Goal: Task Accomplishment & Management: Use online tool/utility

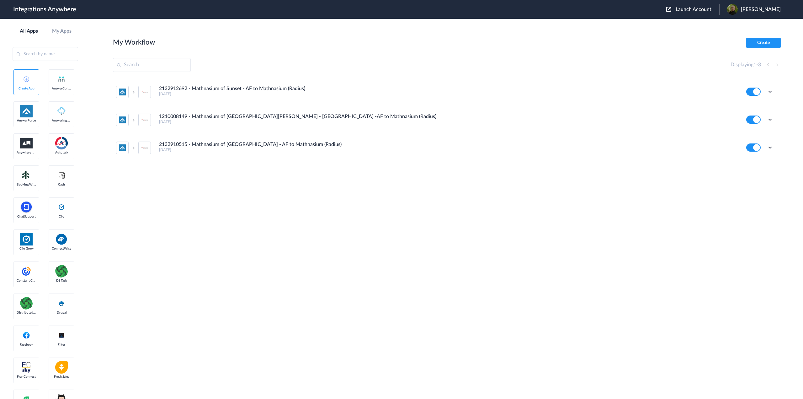
click at [695, 9] on span "Launch Account" at bounding box center [694, 9] width 36 height 5
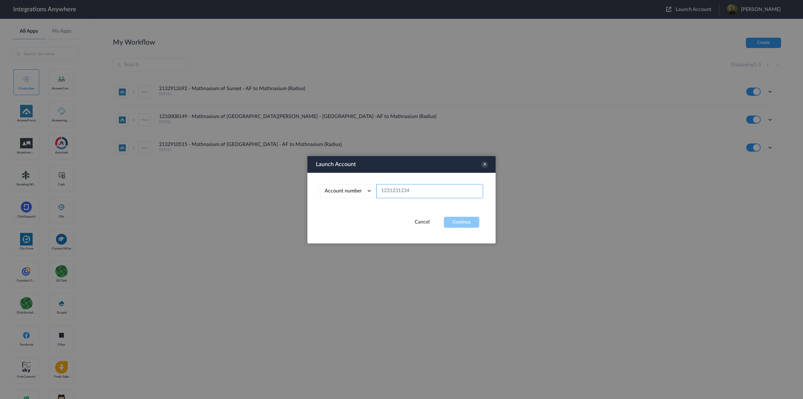
paste input "8662233114"
type input "8662233114"
click at [464, 221] on button "Continue" at bounding box center [461, 222] width 35 height 11
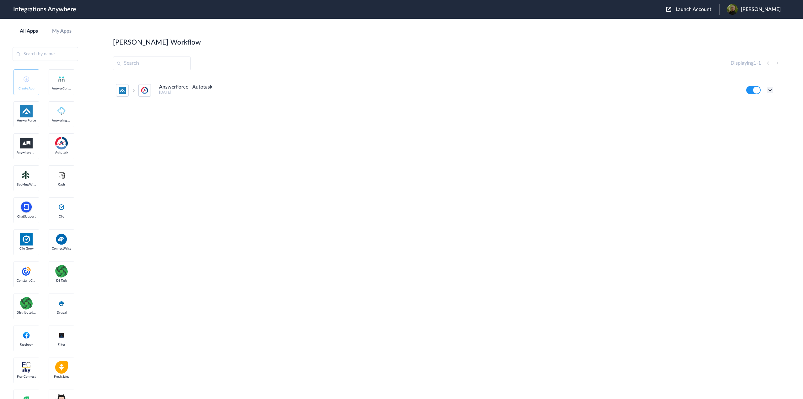
click at [772, 88] on icon at bounding box center [770, 90] width 6 height 6
click at [764, 105] on li "Edit" at bounding box center [753, 105] width 41 height 12
click at [772, 91] on icon at bounding box center [770, 90] width 6 height 6
click at [757, 106] on li "Edit" at bounding box center [753, 105] width 41 height 12
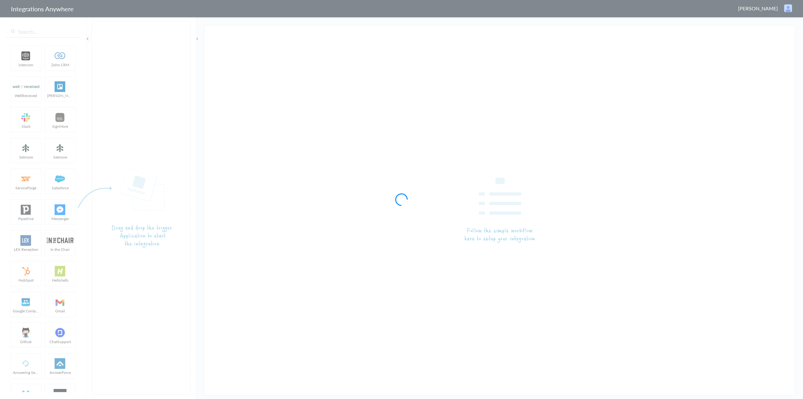
type input "AnswerForce - Autotask"
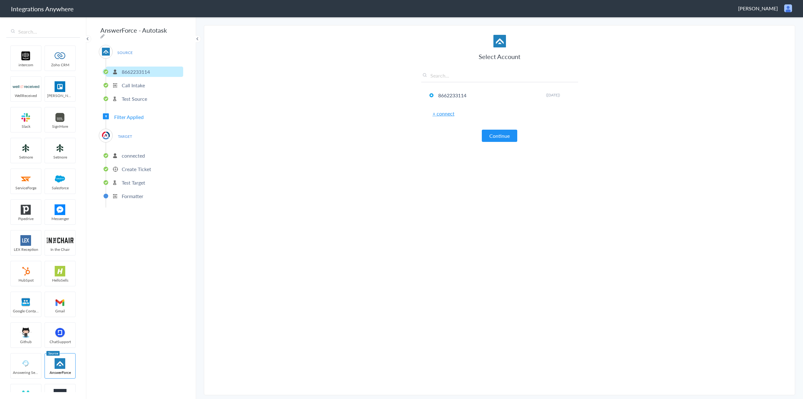
click at [136, 166] on p "Create Ticket" at bounding box center [137, 168] width 30 height 7
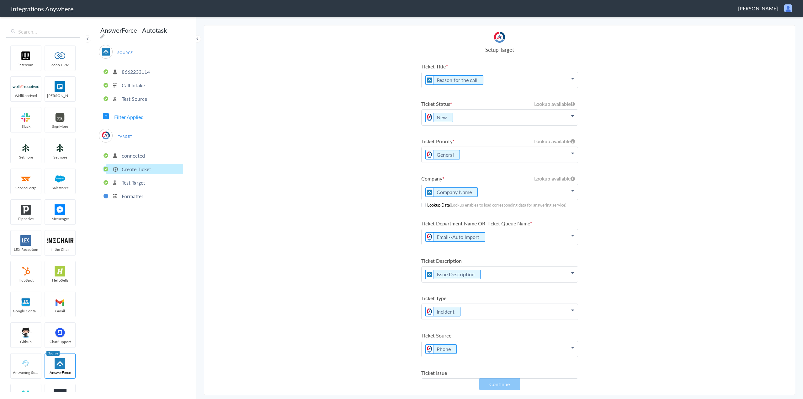
click at [425, 205] on span at bounding box center [424, 205] width 4 height 4
click at [564, 187] on p "Company Name" at bounding box center [500, 192] width 156 height 16
click at [493, 211] on link "Autotask" at bounding box center [500, 212] width 156 height 14
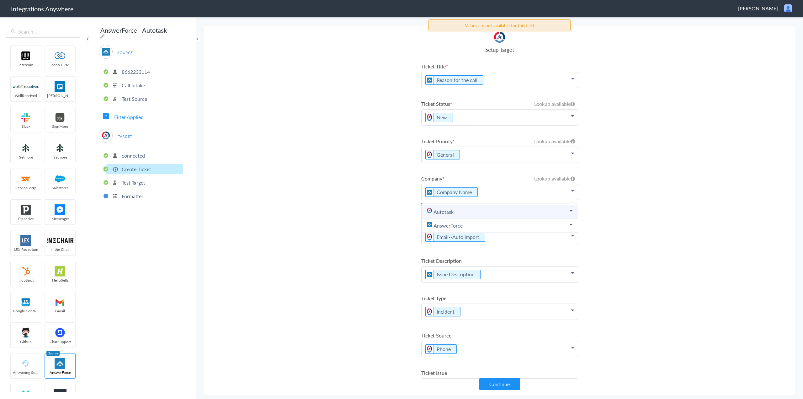
click at [570, 210] on icon at bounding box center [571, 210] width 3 height 5
click at [387, 209] on section "Select Account 8662233114 Rename Delete (4 years ago) + connect Continue Setup …" at bounding box center [500, 210] width 592 height 370
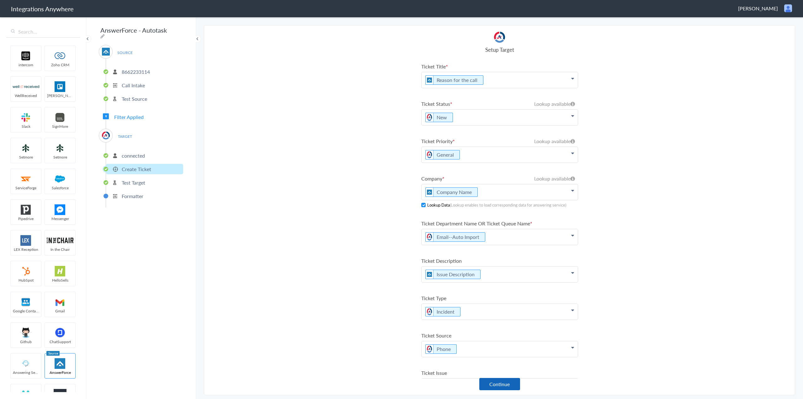
click at [496, 384] on button "Continue" at bounding box center [500, 384] width 41 height 12
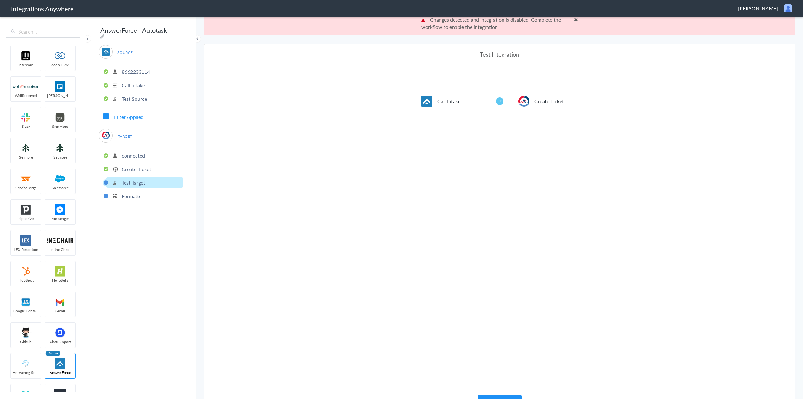
scroll to position [23, 0]
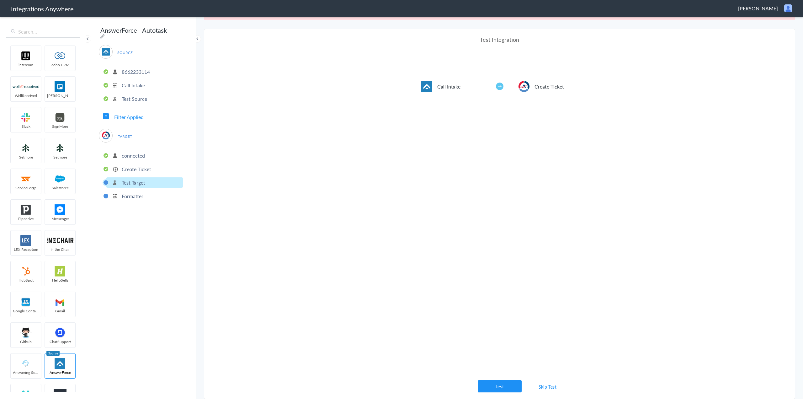
click at [552, 387] on link "Skip Test" at bounding box center [547, 386] width 33 height 11
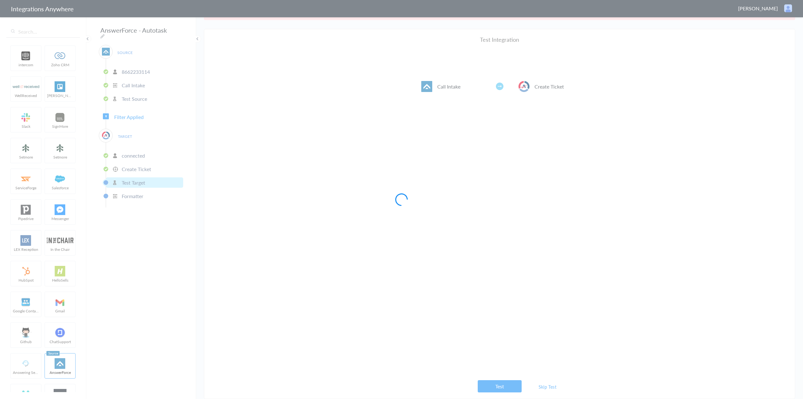
scroll to position [0, 0]
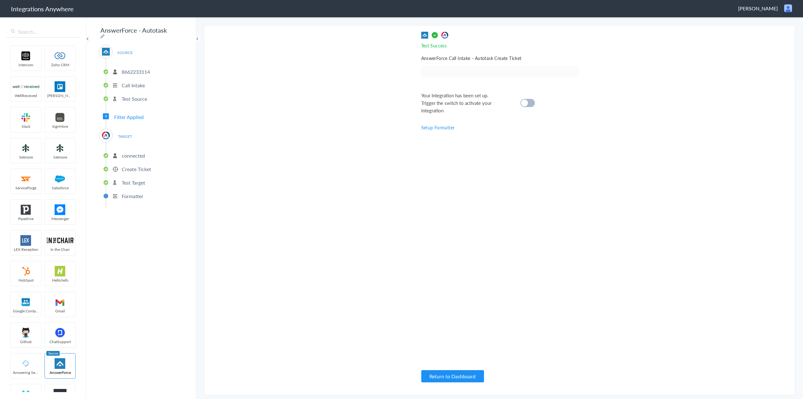
click at [533, 103] on div at bounding box center [528, 103] width 14 height 8
click at [458, 374] on button "Return to Dashboard" at bounding box center [453, 376] width 63 height 12
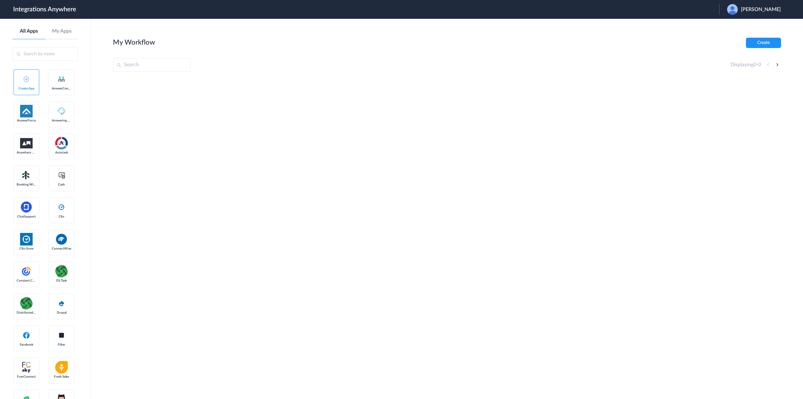
paste input "8662233114"
type input "8662233114"
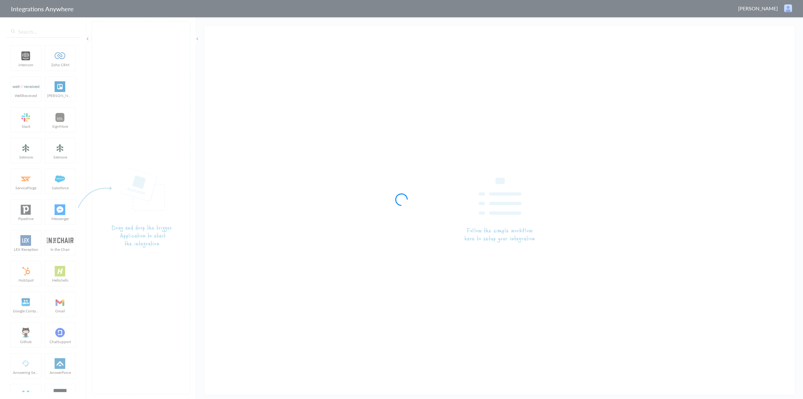
type input "AnswerForce - Autotask"
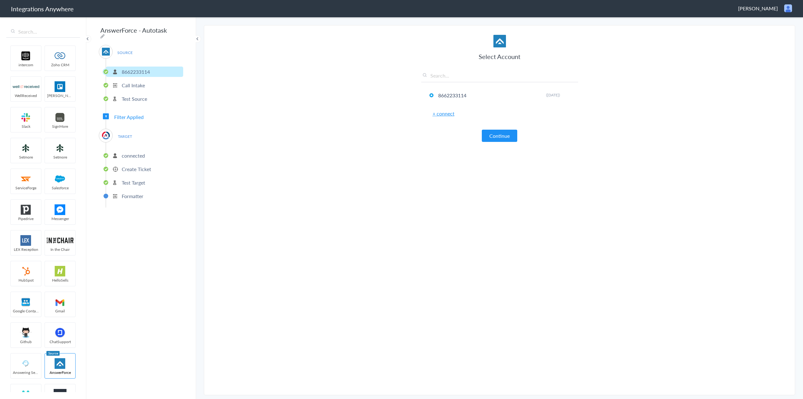
click at [134, 168] on p "Create Ticket" at bounding box center [137, 168] width 30 height 7
